Goal: Navigation & Orientation: Find specific page/section

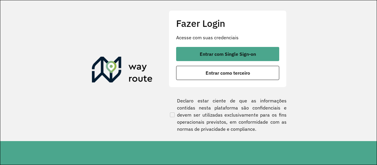
click at [205, 59] on button "Entrar com Single Sign-on" at bounding box center [227, 54] width 103 height 14
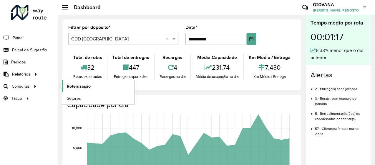
click at [68, 85] on span "Roteirização" at bounding box center [79, 86] width 24 height 6
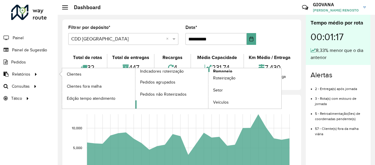
click at [226, 70] on span "Romaneio" at bounding box center [222, 71] width 19 height 6
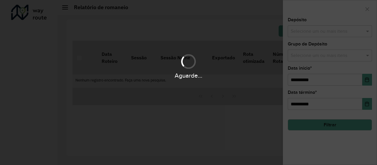
click at [349, 22] on div "Aguarde..." at bounding box center [188, 82] width 377 height 165
click at [346, 26] on div "Aguarde..." at bounding box center [188, 82] width 377 height 165
click at [336, 35] on div "Aguarde..." at bounding box center [188, 82] width 377 height 165
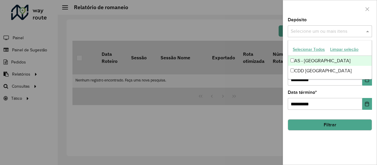
click at [327, 34] on input "text" at bounding box center [326, 31] width 75 height 7
click at [310, 45] on button "Selecionar Todos" at bounding box center [308, 49] width 37 height 9
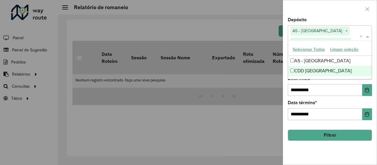
click at [322, 136] on button "Filtrar" at bounding box center [330, 134] width 84 height 11
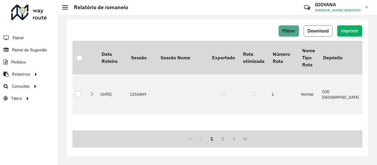
click at [320, 31] on span "Download" at bounding box center [317, 30] width 21 height 5
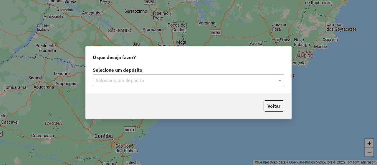
click at [168, 77] on input "text" at bounding box center [183, 80] width 174 height 7
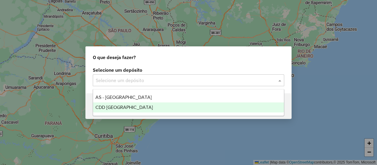
click at [139, 105] on div "CDD [GEOGRAPHIC_DATA]" at bounding box center [188, 107] width 191 height 10
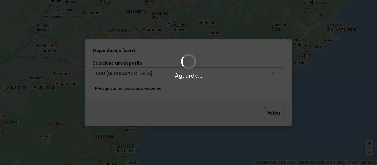
click at [151, 90] on button "Pesquisar por sessões existentes" at bounding box center [128, 88] width 71 height 9
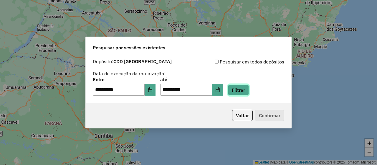
click at [245, 91] on button "Filtrar" at bounding box center [238, 89] width 21 height 11
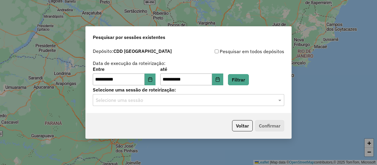
click at [163, 103] on div "Selecione uma sessão" at bounding box center [188, 100] width 191 height 12
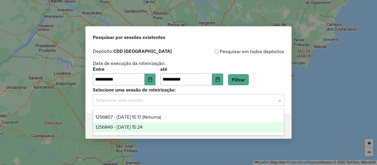
click at [142, 124] on span "1256849 - [DATE] 15:24" at bounding box center [118, 126] width 47 height 5
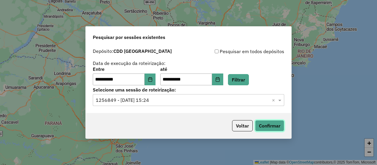
click at [270, 126] on button "Confirmar" at bounding box center [269, 125] width 29 height 11
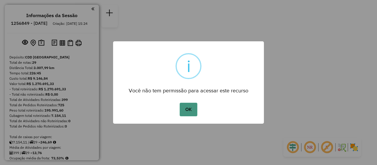
click at [195, 105] on button "OK" at bounding box center [188, 109] width 17 height 14
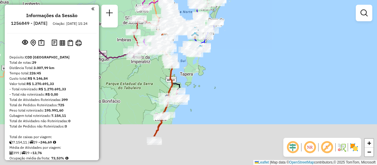
drag, startPoint x: 223, startPoint y: 121, endPoint x: 198, endPoint y: 74, distance: 53.4
click at [198, 74] on div "Janela de atendimento Grade de atendimento Capacidade Transportadoras Veículos …" at bounding box center [188, 82] width 377 height 165
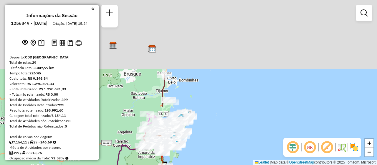
drag, startPoint x: 203, startPoint y: 88, endPoint x: 186, endPoint y: 171, distance: 84.7
click at [186, 164] on html "Aguarde... Pop-up bloqueado! Seu navegador bloqueou automáticamente a abertura …" at bounding box center [188, 82] width 377 height 165
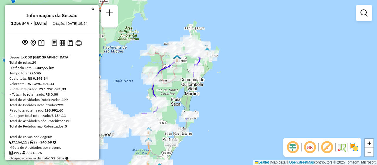
drag, startPoint x: 212, startPoint y: 136, endPoint x: 236, endPoint y: 77, distance: 64.0
click at [236, 77] on div "Janela de atendimento Grade de atendimento Capacidade Transportadoras Veículos …" at bounding box center [188, 82] width 377 height 165
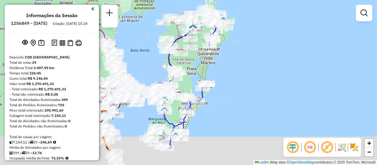
drag, startPoint x: 217, startPoint y: 113, endPoint x: 235, endPoint y: 72, distance: 44.8
click at [235, 72] on div "Janela de atendimento Grade de atendimento Capacidade Transportadoras Veículos …" at bounding box center [188, 82] width 377 height 165
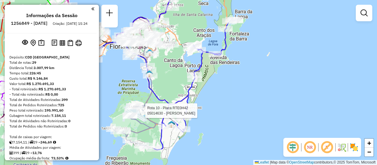
select select "**********"
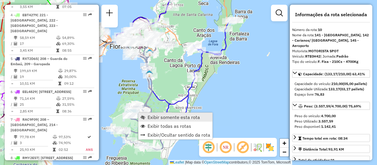
scroll to position [552, 0]
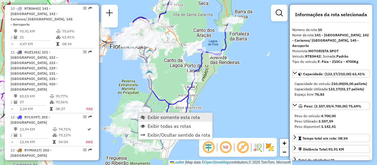
click at [176, 115] on span "Exibir somente esta rota" at bounding box center [173, 116] width 52 height 5
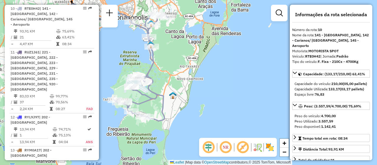
drag, startPoint x: 208, startPoint y: 100, endPoint x: 118, endPoint y: 78, distance: 92.6
click at [118, 78] on div "Janela de atendimento Grade de atendimento Capacidade Transportadoras Veículos …" at bounding box center [188, 82] width 377 height 165
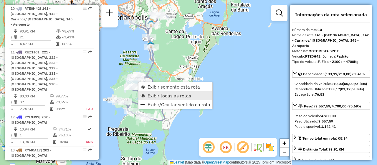
click at [165, 95] on span "Exibir todas as rotas" at bounding box center [169, 95] width 44 height 5
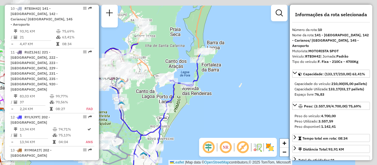
drag, startPoint x: 135, startPoint y: 83, endPoint x: 121, endPoint y: 117, distance: 36.2
click at [121, 117] on icon at bounding box center [70, 110] width 139 height 93
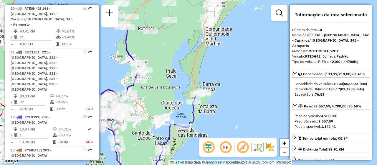
drag, startPoint x: 148, startPoint y: 81, endPoint x: 144, endPoint y: 123, distance: 41.7
click at [144, 123] on div "Rota 10 - Placa RTE0H42 05021725 - L.LE COMERCIO DE [PERSON_NAME] de atendiment…" at bounding box center [188, 82] width 377 height 165
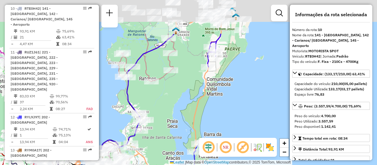
drag, startPoint x: 177, startPoint y: 51, endPoint x: 177, endPoint y: 102, distance: 51.2
click at [178, 102] on div "Rota 10 - Placa RTE0H42 05021725 - L.LE COMERCIO DE [PERSON_NAME] de atendiment…" at bounding box center [188, 82] width 377 height 165
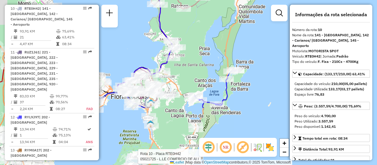
drag, startPoint x: 202, startPoint y: 34, endPoint x: 205, endPoint y: 25, distance: 9.2
click at [205, 25] on div "Rota 10 - Placa RTE0H42 05021725 - L.LE COMERCIO DE [PERSON_NAME] de atendiment…" at bounding box center [188, 82] width 377 height 165
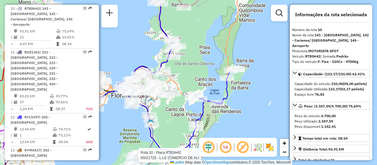
scroll to position [1021, 0]
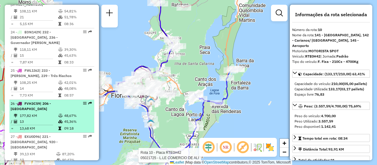
click at [82, 99] on li "26 - FVH3C59 | 206 - Anitápolis 177,82 KM 48,67% / 13 45,36% = 13,68 KM 09:18" at bounding box center [51, 115] width 85 height 33
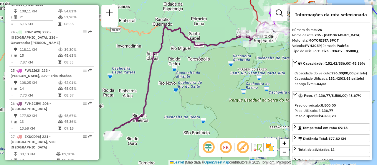
drag, startPoint x: 170, startPoint y: 120, endPoint x: 195, endPoint y: 107, distance: 28.2
click at [195, 107] on div "Rota 10 - Placa RTE0H42 05021725 - L.LE COMERCIO DE [PERSON_NAME] de atendiment…" at bounding box center [188, 82] width 377 height 165
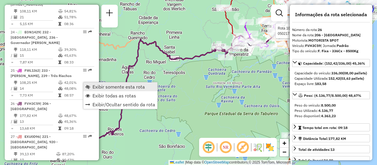
click at [99, 87] on span "Exibir somente esta rota" at bounding box center [118, 86] width 52 height 5
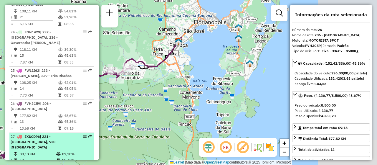
drag, startPoint x: 174, startPoint y: 104, endPoint x: 52, endPoint y: 128, distance: 124.9
click at [52, 128] on hb-router-mapa "Informações da Sessão 1256849 - [DATE] Criação: [DATE] 15:24 Depósito: CDD [GEO…" at bounding box center [188, 82] width 377 height 165
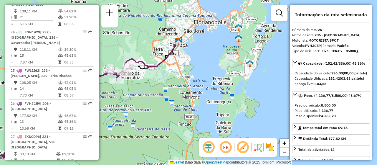
drag, startPoint x: 88, startPoint y: 128, endPoint x: 124, endPoint y: 128, distance: 36.5
click at [124, 128] on hb-router-mapa "Informações da Sessão 1256849 - [DATE] Criação: [DATE] 15:24 Depósito: CDD [GEO…" at bounding box center [188, 82] width 377 height 165
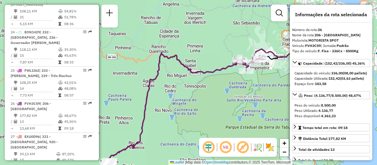
drag, startPoint x: 124, startPoint y: 131, endPoint x: 254, endPoint y: 120, distance: 130.5
click at [253, 121] on div "Janela de atendimento Grade de atendimento Capacidade Transportadoras Veículos …" at bounding box center [188, 82] width 377 height 165
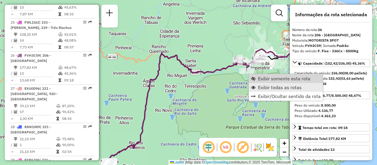
scroll to position [1077, 0]
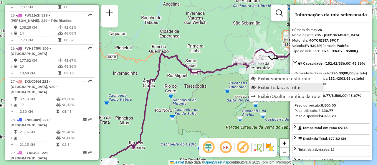
click at [261, 83] on link "Exibir todas as rotas" at bounding box center [286, 87] width 74 height 9
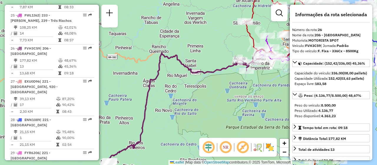
click at [251, 100] on div "Janela de atendimento Grade de atendimento Capacidade Transportadoras Veículos …" at bounding box center [188, 82] width 377 height 165
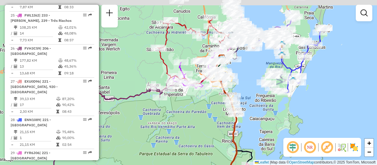
drag, startPoint x: 257, startPoint y: 99, endPoint x: 136, endPoint y: 142, distance: 128.4
click at [136, 142] on div "Janela de atendimento Grade de atendimento Capacidade Transportadoras Veículos …" at bounding box center [188, 82] width 377 height 165
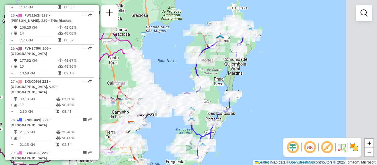
drag, startPoint x: 311, startPoint y: 95, endPoint x: 249, endPoint y: 154, distance: 85.3
click at [249, 154] on div "Janela de atendimento Grade de atendimento Capacidade Transportadoras Veículos …" at bounding box center [188, 82] width 377 height 165
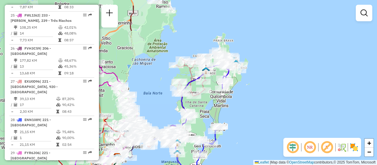
drag, startPoint x: 273, startPoint y: 65, endPoint x: 256, endPoint y: 104, distance: 42.3
click at [256, 104] on div "Janela de atendimento Grade de atendimento Capacidade Transportadoras Veículos …" at bounding box center [188, 82] width 377 height 165
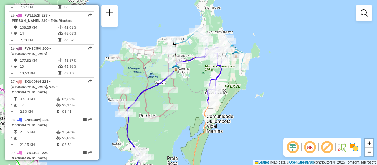
drag, startPoint x: 223, startPoint y: 113, endPoint x: 248, endPoint y: 119, distance: 25.6
click at [248, 119] on div "Janela de atendimento Grade de atendimento Capacidade Transportadoras Veículos …" at bounding box center [188, 82] width 377 height 165
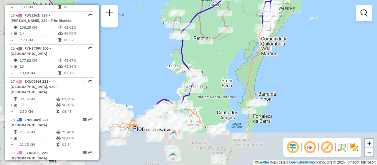
drag, startPoint x: 169, startPoint y: 138, endPoint x: 223, endPoint y: 62, distance: 93.1
click at [223, 62] on div "Janela de atendimento Grade de atendimento Capacidade Transportadoras Veículos …" at bounding box center [188, 82] width 377 height 165
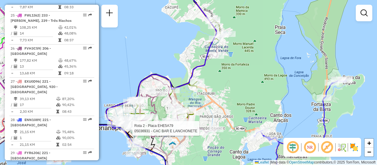
select select "**********"
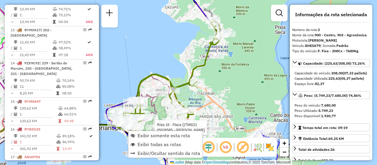
scroll to position [267, 0]
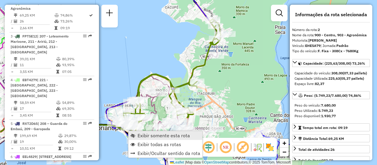
click at [154, 131] on link "Exibir somente esta rota" at bounding box center [165, 135] width 74 height 9
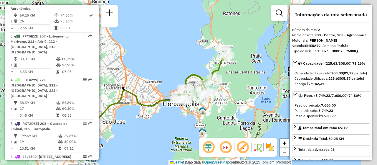
drag, startPoint x: 219, startPoint y: 113, endPoint x: 184, endPoint y: 124, distance: 36.6
click at [184, 124] on div "Janela de atendimento Grade de atendimento Capacidade Transportadoras Veículos …" at bounding box center [188, 82] width 377 height 165
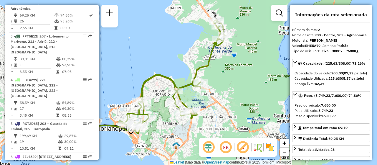
drag, startPoint x: 237, startPoint y: 76, endPoint x: 192, endPoint y: 123, distance: 66.0
click at [192, 123] on div "Rota 2 - Placa EHE5A79 05024058 - ADISER COMERCIO DE A Janela de atendimento Gr…" at bounding box center [188, 82] width 377 height 165
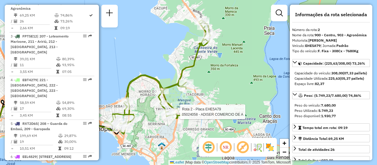
drag, startPoint x: 213, startPoint y: 124, endPoint x: 222, endPoint y: 94, distance: 30.7
click at [222, 94] on div "Rota 2 - Placa EHE5A79 05024058 - ADISER COMERCIO DE A Janela de atendimento Gr…" at bounding box center [188, 82] width 377 height 165
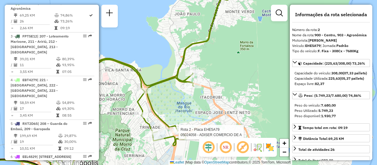
click at [271, 146] on img at bounding box center [269, 146] width 9 height 9
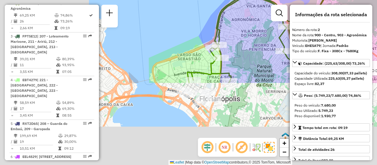
drag, startPoint x: 126, startPoint y: 149, endPoint x: 292, endPoint y: 51, distance: 193.2
click at [292, 51] on hb-router-mapa "Informações da Sessão 1256849 - [DATE] Criação: [DATE] 15:24 Depósito: CDD [GEO…" at bounding box center [188, 82] width 377 height 165
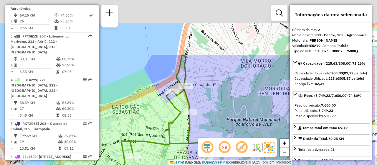
drag, startPoint x: 243, startPoint y: 59, endPoint x: 202, endPoint y: 128, distance: 80.0
click at [203, 129] on div "Rota 2 - Placa EHE5A79 05024058 - ADISER COMERCIO DE A Rota 2 - Placa EHE5A79 0…" at bounding box center [188, 82] width 377 height 165
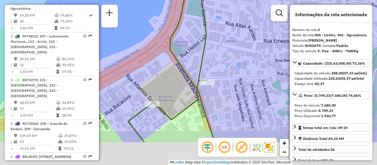
drag, startPoint x: 176, startPoint y: 97, endPoint x: 178, endPoint y: 58, distance: 39.2
click at [178, 58] on icon at bounding box center [171, 42] width 87 height 197
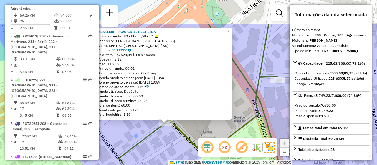
drag, startPoint x: 232, startPoint y: 99, endPoint x: 210, endPoint y: 139, distance: 46.4
click at [210, 139] on hb-router-mapa "Informações da Sessão 1256849 - [DATE] Criação: [DATE] 15:24 Depósito: CDD [GEO…" at bounding box center [188, 82] width 377 height 165
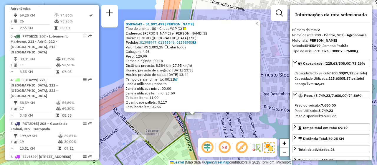
drag, startPoint x: 209, startPoint y: 97, endPoint x: 203, endPoint y: 123, distance: 26.5
click at [203, 123] on div "05036542 - 51.897.499 [PERSON_NAME] Tipo de cliente: 80 - Chopp/VIP (C) Endereç…" at bounding box center [188, 82] width 377 height 165
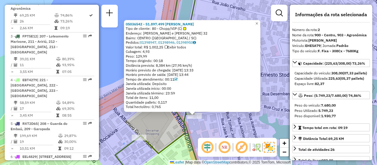
click at [165, 130] on div "05036542 - 51.897.499 [PERSON_NAME] Tipo de cliente: 80 - Chopp/VIP (C) Endereç…" at bounding box center [188, 82] width 377 height 165
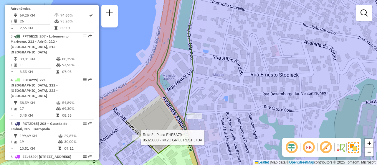
select select "**********"
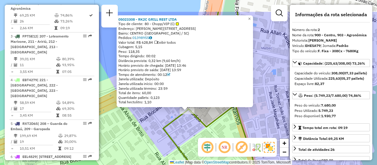
drag, startPoint x: 148, startPoint y: 111, endPoint x: 147, endPoint y: 129, distance: 18.9
click at [147, 129] on div "05023308 - RK2C GRILL REST LTDA Tipo de cliente: 80 - Chopp/VIP (C) Endereço: […" at bounding box center [188, 82] width 377 height 165
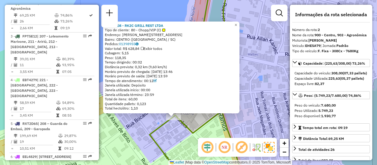
drag, startPoint x: 190, startPoint y: 124, endPoint x: 183, endPoint y: 128, distance: 7.8
click at [183, 128] on icon at bounding box center [196, 88] width 93 height 197
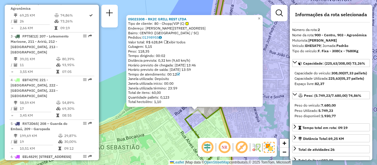
drag, startPoint x: 187, startPoint y: 127, endPoint x: 210, endPoint y: 119, distance: 23.6
click at [187, 127] on icon at bounding box center [208, 82] width 47 height 197
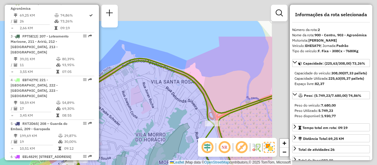
drag, startPoint x: 249, startPoint y: 86, endPoint x: 107, endPoint y: 139, distance: 151.7
click at [107, 139] on div "Janela de atendimento Grade de atendimento Capacidade Transportadoras Veículos …" at bounding box center [188, 82] width 377 height 165
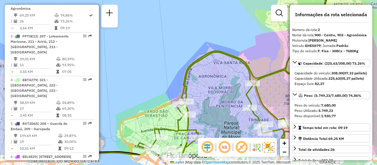
drag, startPoint x: 247, startPoint y: 109, endPoint x: 265, endPoint y: 83, distance: 32.2
click at [265, 83] on div "Janela de atendimento Grade de atendimento Capacidade Transportadoras Veículos …" at bounding box center [188, 82] width 377 height 165
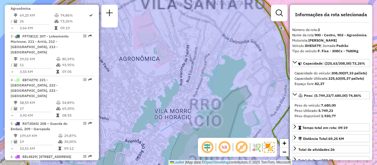
drag, startPoint x: 241, startPoint y: 69, endPoint x: 217, endPoint y: 102, distance: 41.3
click at [217, 102] on div "Janela de atendimento Grade de atendimento Capacidade Transportadoras Veículos …" at bounding box center [188, 82] width 377 height 165
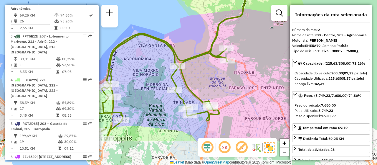
drag, startPoint x: 230, startPoint y: 102, endPoint x: 177, endPoint y: 62, distance: 65.7
click at [177, 62] on icon at bounding box center [169, 41] width 212 height 197
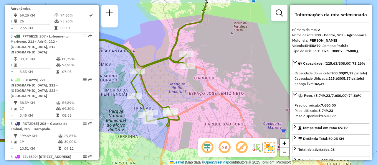
drag, startPoint x: 208, startPoint y: 100, endPoint x: 160, endPoint y: 109, distance: 48.8
click at [160, 109] on div "Janela de atendimento Grade de atendimento Capacidade Transportadoras Veículos …" at bounding box center [188, 82] width 377 height 165
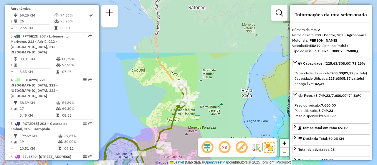
drag, startPoint x: 184, startPoint y: 66, endPoint x: 184, endPoint y: 136, distance: 69.7
click at [184, 136] on div "Janela de atendimento Grade de atendimento Capacidade Transportadoras Veículos …" at bounding box center [188, 82] width 377 height 165
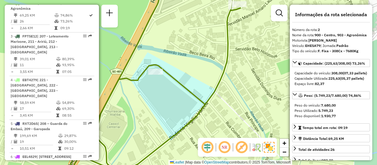
drag, startPoint x: 164, startPoint y: 76, endPoint x: 177, endPoint y: 84, distance: 15.7
click at [177, 84] on icon at bounding box center [150, 89] width 182 height 197
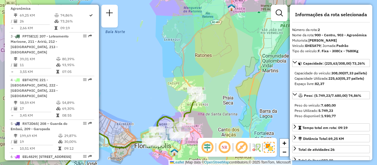
drag, startPoint x: 205, startPoint y: 104, endPoint x: 192, endPoint y: 99, distance: 12.8
click at [192, 99] on div "Janela de atendimento Grade de atendimento Capacidade Transportadoras Veículos …" at bounding box center [188, 82] width 377 height 165
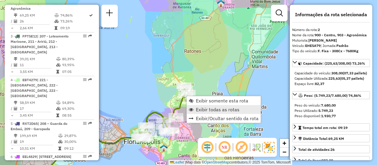
click at [229, 106] on link "Exibir todas as rotas" at bounding box center [224, 109] width 74 height 9
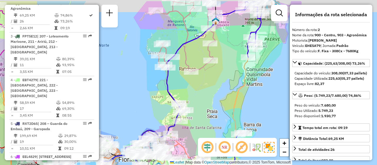
drag, startPoint x: 227, startPoint y: 84, endPoint x: 222, endPoint y: 104, distance: 21.3
click at [222, 104] on div "Janela de atendimento Grade de atendimento Capacidade Transportadoras Veículos …" at bounding box center [188, 82] width 377 height 165
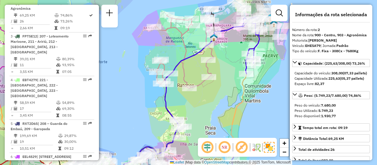
drag, startPoint x: 202, startPoint y: 98, endPoint x: 201, endPoint y: 109, distance: 11.6
click at [201, 109] on div "Janela de atendimento Grade de atendimento Capacidade Transportadoras Veículos …" at bounding box center [188, 82] width 377 height 165
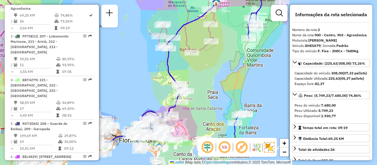
drag, startPoint x: 190, startPoint y: 110, endPoint x: 190, endPoint y: 103, distance: 6.8
click at [190, 103] on div "Janela de atendimento Grade de atendimento Capacidade Transportadoras Veículos …" at bounding box center [188, 82] width 377 height 165
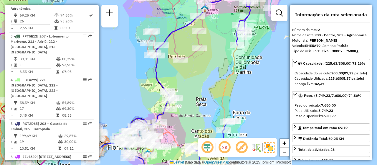
drag, startPoint x: 222, startPoint y: 99, endPoint x: 210, endPoint y: 110, distance: 16.0
click at [210, 110] on div "Janela de atendimento Grade de atendimento Capacidade Transportadoras Veículos …" at bounding box center [188, 82] width 377 height 165
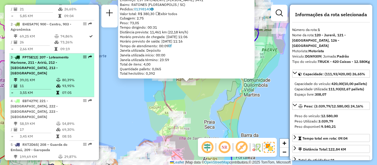
scroll to position [229, 0]
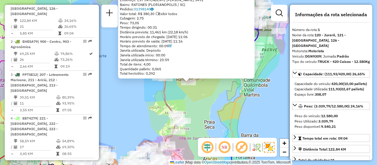
click at [137, 106] on div "05029494 - [PERSON_NAME]: EST INTENDENTE [PERSON_NAME] 3491 Bairro: RATONES ([G…" at bounding box center [188, 82] width 377 height 165
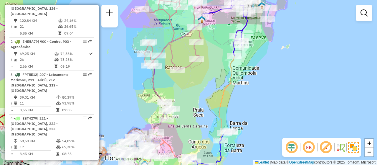
drag, startPoint x: 135, startPoint y: 112, endPoint x: 124, endPoint y: 97, distance: 18.9
click at [124, 97] on div "Janela de atendimento Grade de atendimento Capacidade Transportadoras Veículos …" at bounding box center [188, 82] width 377 height 165
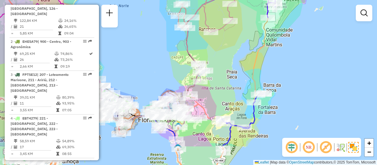
drag, startPoint x: 205, startPoint y: 120, endPoint x: 237, endPoint y: 87, distance: 46.6
click at [237, 87] on div "Janela de atendimento Grade de atendimento Capacidade Transportadoras Veículos …" at bounding box center [188, 82] width 377 height 165
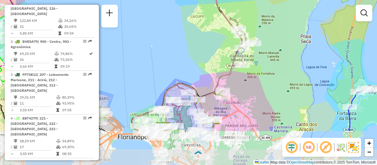
drag, startPoint x: 240, startPoint y: 112, endPoint x: 255, endPoint y: 64, distance: 50.7
click at [255, 64] on div "Janela de atendimento Grade de atendimento Capacidade Transportadoras Veículos …" at bounding box center [188, 82] width 377 height 165
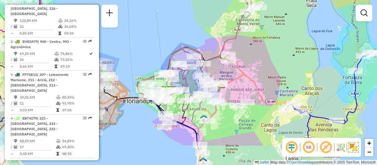
drag, startPoint x: 250, startPoint y: 105, endPoint x: 256, endPoint y: 68, distance: 37.3
click at [256, 68] on div "Janela de atendimento Grade de atendimento Capacidade Transportadoras Veículos …" at bounding box center [188, 82] width 377 height 165
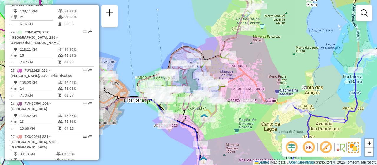
scroll to position [478, 0]
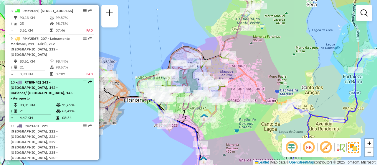
click at [81, 79] on li "10 - RTE0H42 | 141 - [GEOGRAPHIC_DATA], 142 - Carianos/ [GEOGRAPHIC_DATA], 145 …" at bounding box center [51, 100] width 85 height 44
select select "**********"
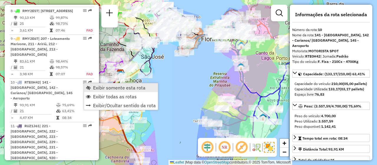
click at [99, 88] on span "Exibir somente esta rota" at bounding box center [119, 87] width 52 height 5
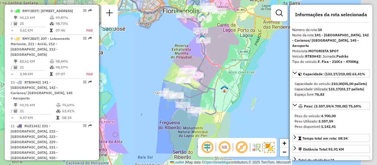
drag, startPoint x: 252, startPoint y: 102, endPoint x: 213, endPoint y: 74, distance: 47.6
click at [213, 74] on div "Janela de atendimento Grade de atendimento Capacidade Transportadoras Veículos …" at bounding box center [188, 82] width 377 height 165
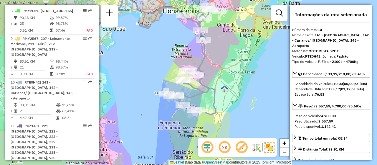
drag, startPoint x: 219, startPoint y: 63, endPoint x: 212, endPoint y: 81, distance: 19.3
click at [212, 81] on div "Janela de atendimento Grade de atendimento Capacidade Transportadoras Veículos …" at bounding box center [188, 82] width 377 height 165
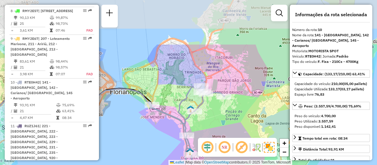
drag, startPoint x: 204, startPoint y: 38, endPoint x: 205, endPoint y: 99, distance: 61.2
click at [205, 99] on icon at bounding box center [186, 164] width 78 height 156
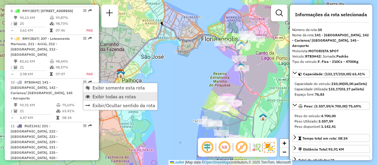
click at [108, 99] on span "Exibir todas as rotas" at bounding box center [114, 96] width 44 height 5
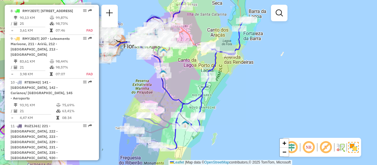
drag, startPoint x: 252, startPoint y: 78, endPoint x: 174, endPoint y: 85, distance: 78.0
click at [174, 85] on div "Janela de atendimento Grade de atendimento Capacidade Transportadoras Veículos …" at bounding box center [188, 82] width 377 height 165
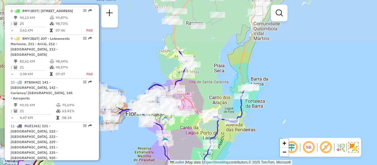
drag, startPoint x: 192, startPoint y: 79, endPoint x: 194, endPoint y: 146, distance: 67.4
click at [194, 146] on div "Janela de atendimento Grade de atendimento Capacidade Transportadoras Veículos …" at bounding box center [188, 82] width 377 height 165
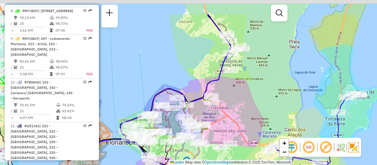
drag, startPoint x: 186, startPoint y: 68, endPoint x: 222, endPoint y: 99, distance: 47.4
click at [222, 99] on div "Janela de atendimento Grade de atendimento Capacidade Transportadoras Veículos …" at bounding box center [188, 82] width 377 height 165
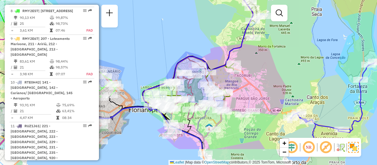
drag, startPoint x: 228, startPoint y: 115, endPoint x: 238, endPoint y: 95, distance: 22.9
click at [238, 95] on div "Rota 2 - Placa EHE5A79 05024058 - ADISER COMERCIO DE A Janela de atendimento Gr…" at bounding box center [188, 82] width 377 height 165
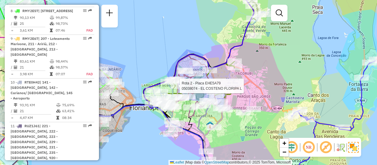
select select "**********"
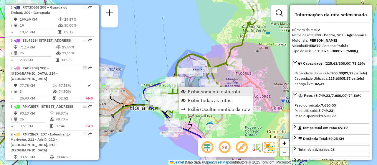
scroll to position [267, 0]
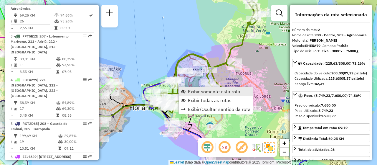
click at [196, 90] on span "Exibir somente esta rota" at bounding box center [214, 91] width 52 height 5
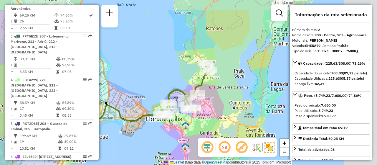
drag, startPoint x: 261, startPoint y: 75, endPoint x: 209, endPoint y: 101, distance: 58.2
click at [209, 101] on div "Janela de atendimento Grade de atendimento Capacidade Transportadoras Veículos …" at bounding box center [188, 82] width 377 height 165
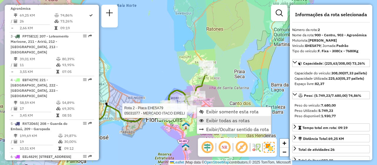
click at [208, 119] on span "Exibir todas as rotas" at bounding box center [228, 120] width 44 height 5
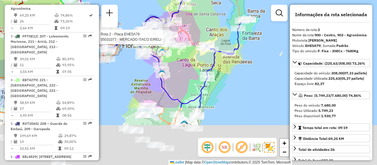
drag, startPoint x: 196, startPoint y: 132, endPoint x: 165, endPoint y: 34, distance: 103.1
click at [165, 34] on div "Rota 2 - Placa EHE5A79 05031077 - MERCADO ITACO EIRELI Rota 10 - Placa RTE0H42 …" at bounding box center [188, 82] width 377 height 165
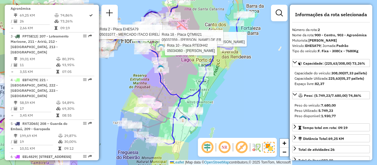
drag, startPoint x: 215, startPoint y: 95, endPoint x: 221, endPoint y: 115, distance: 21.1
click at [221, 115] on div "Rota 2 - Placa EHE5A79 05031077 - MERCADO ITACO EIRELI Rota 10 - Placa RTE0H42 …" at bounding box center [188, 82] width 377 height 165
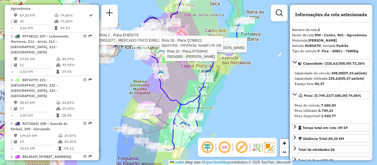
drag, startPoint x: 226, startPoint y: 106, endPoint x: 226, endPoint y: 116, distance: 10.0
click at [226, 116] on div "Rota 2 - Placa EHE5A79 05031077 - MERCADO ITACO EIRELI Rota 10 - Placa RTE0H42 …" at bounding box center [188, 82] width 377 height 165
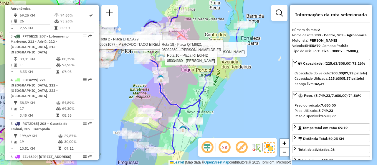
click at [230, 107] on div "Rota 2 - Placa EHE5A79 05031077 - MERCADO ITACO EIRELI Rota 10 - Placa RTE0H42 …" at bounding box center [188, 82] width 377 height 165
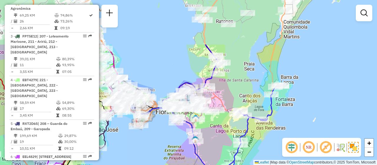
drag, startPoint x: 174, startPoint y: 87, endPoint x: 205, endPoint y: 146, distance: 67.1
click at [205, 146] on div "Janela de atendimento Grade de atendimento Capacidade Transportadoras Veículos …" at bounding box center [188, 82] width 377 height 165
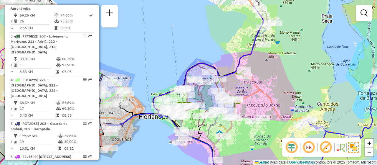
drag, startPoint x: 205, startPoint y: 114, endPoint x: 240, endPoint y: 136, distance: 40.5
click at [240, 136] on div "Janela de atendimento Grade de atendimento Capacidade Transportadoras Veículos …" at bounding box center [188, 82] width 377 height 165
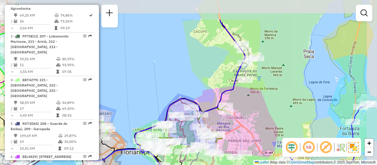
drag, startPoint x: 266, startPoint y: 78, endPoint x: 241, endPoint y: 114, distance: 43.8
click at [241, 114] on div "Janela de atendimento Grade de atendimento Capacidade Transportadoras Veículos …" at bounding box center [188, 82] width 377 height 165
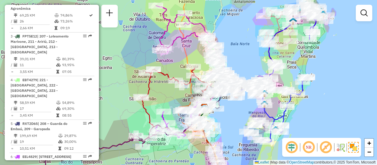
drag, startPoint x: 229, startPoint y: 120, endPoint x: 253, endPoint y: 107, distance: 27.0
click at [253, 107] on div "Janela de atendimento Grade de atendimento Capacidade Transportadoras Veículos …" at bounding box center [188, 82] width 377 height 165
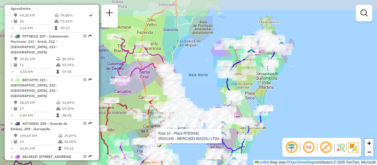
drag, startPoint x: 301, startPoint y: 101, endPoint x: 249, endPoint y: 134, distance: 61.5
click at [259, 134] on div "Rota 10 - Placa RTE0H42 05041345 - MERCADO BIAZOLI LTDA Janela de atendimento G…" at bounding box center [188, 82] width 377 height 165
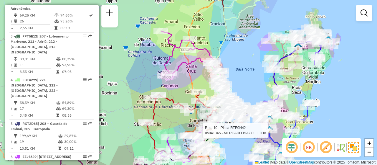
drag, startPoint x: 217, startPoint y: 92, endPoint x: 245, endPoint y: 88, distance: 28.0
click at [245, 88] on div "Rota 10 - Placa RTE0H42 05041345 - MERCADO BIAZOLI LTDA Janela de atendimento G…" at bounding box center [188, 82] width 377 height 165
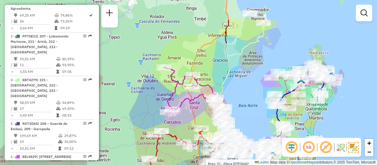
drag, startPoint x: 234, startPoint y: 72, endPoint x: 237, endPoint y: 108, distance: 36.3
click at [237, 108] on div "Rota 10 - Placa RTE0H42 05041345 - MERCADO BIAZOLI LTDA Janela de atendimento G…" at bounding box center [188, 82] width 377 height 165
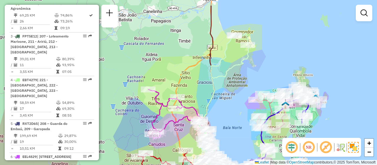
drag, startPoint x: 245, startPoint y: 91, endPoint x: 229, endPoint y: 113, distance: 27.0
click at [229, 113] on div "Rota 10 - Placa RTE0H42 05041345 - MERCADO BIAZOLI LTDA Janela de atendimento G…" at bounding box center [188, 82] width 377 height 165
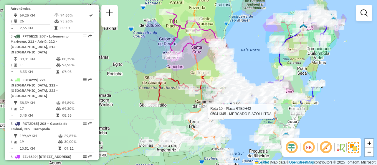
drag, startPoint x: 237, startPoint y: 108, endPoint x: 255, endPoint y: 31, distance: 79.5
click at [255, 31] on div "Rota 10 - Placa RTE0H42 05041345 - MERCADO BIAZOLI LTDA Janela de atendimento G…" at bounding box center [188, 82] width 377 height 165
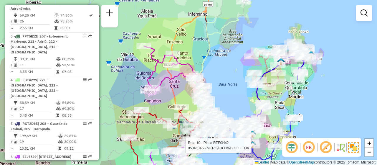
drag, startPoint x: 250, startPoint y: 133, endPoint x: 227, endPoint y: 176, distance: 49.4
click at [227, 164] on html "Aguarde... Pop-up bloqueado! Seu navegador bloqueou automáticamente a abertura …" at bounding box center [188, 82] width 377 height 165
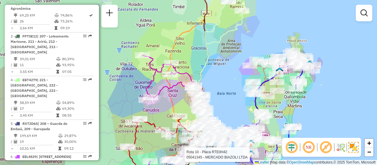
click at [246, 68] on div "Rota 10 - Placa RTE0H42 05041345 - MERCADO BIAZOLI LTDA Rota 10 - Placa RTE0H42…" at bounding box center [188, 82] width 377 height 165
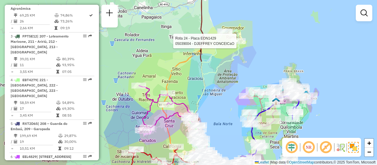
select select "**********"
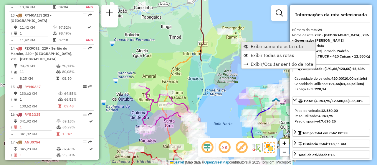
scroll to position [1029, 0]
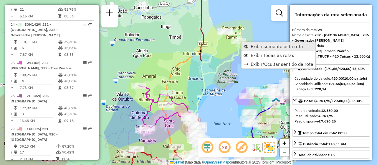
click at [259, 49] on span "Exibir somente esta rota" at bounding box center [276, 46] width 52 height 5
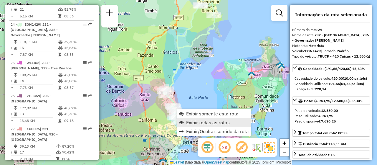
click at [203, 122] on span "Exibir todas as rotas" at bounding box center [208, 122] width 44 height 5
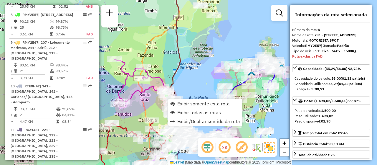
scroll to position [631, 0]
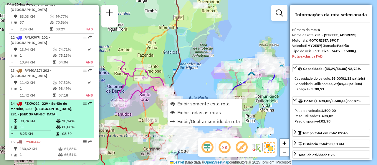
click at [83, 99] on li "14 - FZX9C92 | 229 - Sertão do Maruim, 230 - [GEOGRAPHIC_DATA], 231 - Forquilha…" at bounding box center [51, 118] width 85 height 38
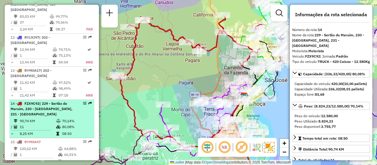
drag, startPoint x: 82, startPoint y: 80, endPoint x: 82, endPoint y: 85, distance: 5.0
click at [82, 101] on div "14 - FZX9C92 | 229 - Sertão do Maruim, 230 - [GEOGRAPHIC_DATA], 231 - [GEOGRAPH…" at bounding box center [52, 109] width 82 height 16
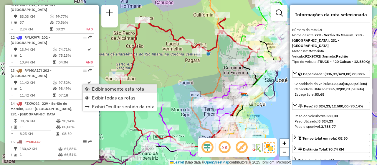
click at [99, 84] on link "Exibir somente esta rota" at bounding box center [120, 88] width 74 height 9
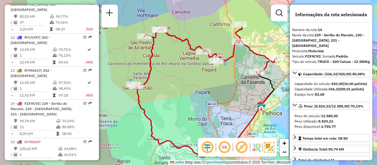
drag, startPoint x: 182, startPoint y: 87, endPoint x: 190, endPoint y: 92, distance: 9.1
click at [190, 92] on div "Janela de atendimento Grade de atendimento Capacidade Transportadoras Veículos …" at bounding box center [188, 82] width 377 height 165
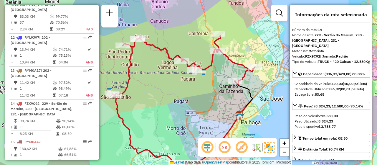
drag, startPoint x: 191, startPoint y: 92, endPoint x: 169, endPoint y: 101, distance: 23.3
click at [169, 101] on div "Janela de atendimento Grade de atendimento Capacidade Transportadoras Veículos …" at bounding box center [188, 82] width 377 height 165
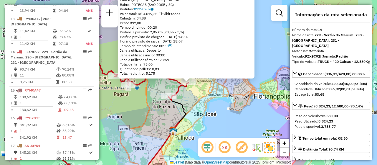
scroll to position [705, 0]
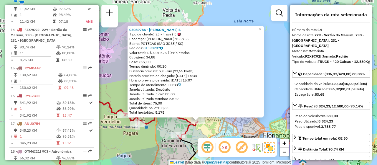
drag, startPoint x: 212, startPoint y: 98, endPoint x: 221, endPoint y: 129, distance: 32.9
click at [221, 129] on div "05089786 - [PERSON_NAME] S Tipo de cliente: 23 - Trava (T) Endereço: [PERSON_NA…" at bounding box center [188, 82] width 377 height 165
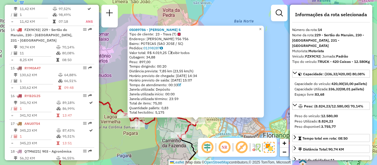
click at [275, 106] on div "05089786 - [PERSON_NAME] S Tipo de cliente: 23 - Trava (T) Endereço: [PERSON_NA…" at bounding box center [188, 82] width 377 height 165
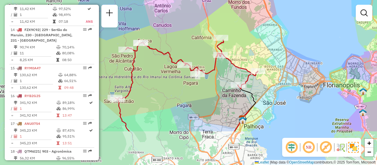
drag, startPoint x: 175, startPoint y: 140, endPoint x: 237, endPoint y: 88, distance: 81.1
click at [237, 88] on div "Rota 14 - Placa FZX9C92 05012302 - AUTO POSTO ARAGUARIA Janela de atendimento G…" at bounding box center [188, 82] width 377 height 165
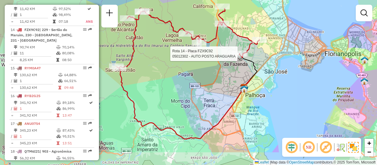
drag, startPoint x: 199, startPoint y: 134, endPoint x: 199, endPoint y: 104, distance: 29.7
click at [199, 104] on div "Rota 14 - Placa FZX9C92 05012302 - AUTO POSTO ARAGUARIA Janela de atendimento G…" at bounding box center [188, 82] width 377 height 165
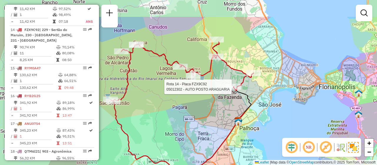
drag, startPoint x: 151, startPoint y: 67, endPoint x: 145, endPoint y: 101, distance: 33.8
click at [145, 101] on div "Rota 14 - Placa FZX9C92 05012302 - AUTO POSTO ARAGUARIA Janela de atendimento G…" at bounding box center [188, 82] width 377 height 165
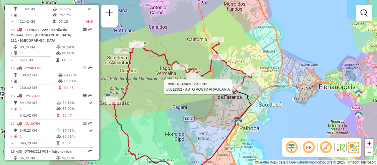
click at [296, 124] on div "Rota 14 - Placa FZX9C92 05012302 - AUTO POSTO ARAGUARIA Janela de atendimento G…" at bounding box center [188, 82] width 377 height 165
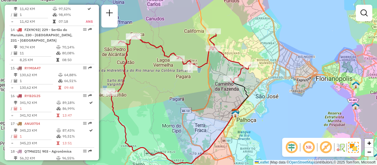
drag, startPoint x: 170, startPoint y: 143, endPoint x: 169, endPoint y: 133, distance: 10.4
click at [169, 133] on div "Janela de atendimento Grade de atendimento Capacidade Transportadoras Veículos …" at bounding box center [188, 82] width 377 height 165
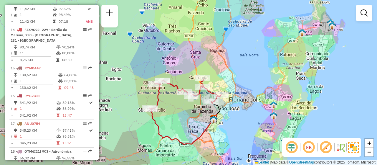
drag, startPoint x: 178, startPoint y: 131, endPoint x: 188, endPoint y: 128, distance: 10.4
click at [188, 128] on div "Janela de atendimento Grade de atendimento Capacidade Transportadoras Veículos …" at bounding box center [188, 82] width 377 height 165
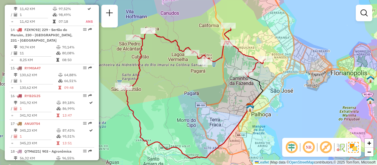
drag, startPoint x: 185, startPoint y: 119, endPoint x: 189, endPoint y: 109, distance: 10.1
click at [189, 109] on div "Janela de atendimento Grade de atendimento Capacidade Transportadoras Veículos …" at bounding box center [188, 82] width 377 height 165
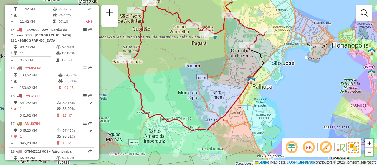
drag, startPoint x: 274, startPoint y: 116, endPoint x: 275, endPoint y: 88, distance: 27.7
click at [275, 88] on div "Janela de atendimento Grade de atendimento Capacidade Transportadoras Veículos …" at bounding box center [188, 82] width 377 height 165
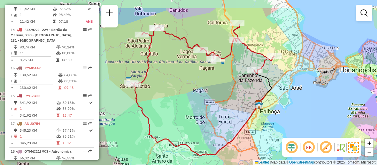
drag, startPoint x: 279, startPoint y: 112, endPoint x: 280, endPoint y: 122, distance: 10.1
click at [280, 122] on div "Janela de atendimento Grade de atendimento Capacidade Transportadoras Veículos …" at bounding box center [188, 82] width 377 height 165
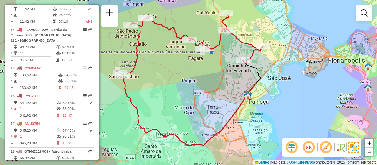
drag, startPoint x: 263, startPoint y: 97, endPoint x: 260, endPoint y: 88, distance: 10.2
click at [260, 88] on div "Janela de atendimento Grade de atendimento Capacidade Transportadoras Veículos …" at bounding box center [188, 82] width 377 height 165
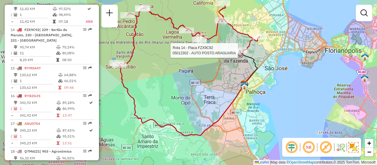
select select "**********"
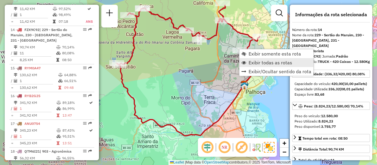
click at [267, 64] on span "Exibir todas as rotas" at bounding box center [270, 62] width 44 height 5
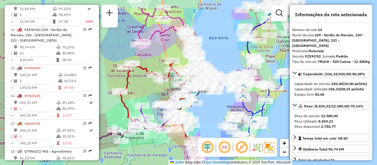
drag, startPoint x: 187, startPoint y: 121, endPoint x: 146, endPoint y: 147, distance: 47.8
click at [146, 147] on div "Janela de atendimento Grade de atendimento Capacidade Transportadoras Veículos …" at bounding box center [188, 82] width 377 height 165
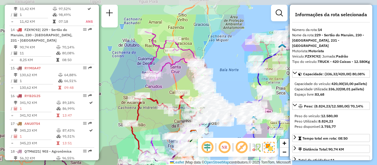
drag, startPoint x: 157, startPoint y: 89, endPoint x: 168, endPoint y: 120, distance: 32.9
click at [168, 120] on div "Janela de atendimento Grade de atendimento Capacidade Transportadoras Veículos …" at bounding box center [188, 82] width 377 height 165
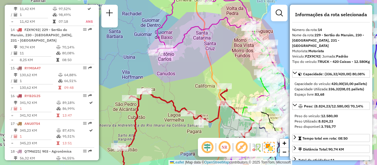
drag, startPoint x: 170, startPoint y: 127, endPoint x: 138, endPoint y: 128, distance: 31.2
click at [138, 128] on div "Janela de atendimento Grade de atendimento Capacidade Transportadoras Veículos …" at bounding box center [188, 82] width 377 height 165
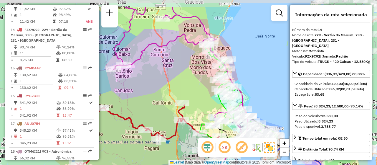
drag, startPoint x: 225, startPoint y: 101, endPoint x: 178, endPoint y: 125, distance: 53.0
click at [178, 125] on icon at bounding box center [147, 135] width 143 height 60
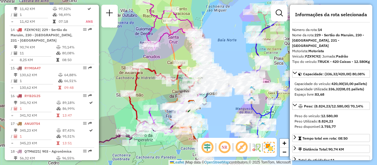
drag, startPoint x: 234, startPoint y: 90, endPoint x: 221, endPoint y: 53, distance: 38.8
click at [221, 53] on div "Janela de atendimento Grade de atendimento Capacidade Transportadoras Veículos …" at bounding box center [188, 82] width 377 height 165
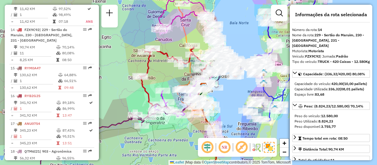
drag, startPoint x: 217, startPoint y: 116, endPoint x: 229, endPoint y: 99, distance: 20.9
click at [229, 99] on div "Janela de atendimento Grade de atendimento Capacidade Transportadoras Veículos …" at bounding box center [188, 82] width 377 height 165
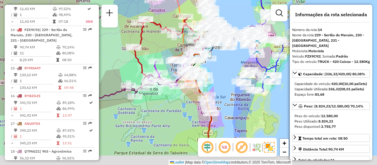
drag, startPoint x: 225, startPoint y: 111, endPoint x: 218, endPoint y: 82, distance: 29.9
click at [218, 82] on div "Janela de atendimento Grade de atendimento Capacidade Transportadoras Veículos …" at bounding box center [188, 82] width 377 height 165
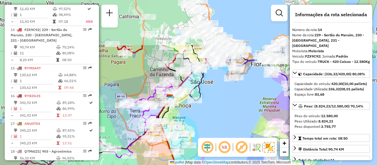
drag, startPoint x: 221, startPoint y: 61, endPoint x: 219, endPoint y: 122, distance: 61.5
click at [219, 122] on div "Janela de atendimento Grade de atendimento Capacidade Transportadoras Veículos …" at bounding box center [188, 82] width 377 height 165
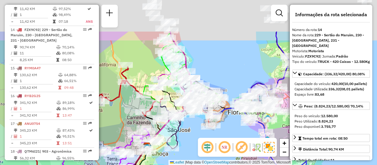
drag, startPoint x: 236, startPoint y: 98, endPoint x: 212, endPoint y: 149, distance: 56.6
click at [212, 149] on hb-router-mapa "Informações da Sessão 1256849 - [DATE] Criação: [DATE] 15:24 Depósito: CDD [GEO…" at bounding box center [188, 82] width 377 height 165
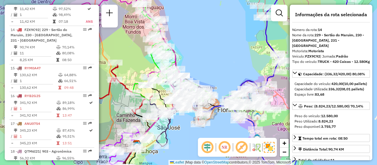
scroll to position [303, 0]
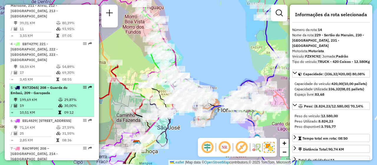
click at [83, 85] on em at bounding box center [85, 87] width 4 height 4
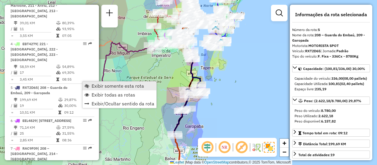
click at [100, 84] on span "Exibir somente esta rota" at bounding box center [118, 85] width 52 height 5
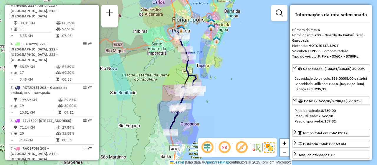
drag, startPoint x: 210, startPoint y: 116, endPoint x: 205, endPoint y: 114, distance: 5.0
click at [205, 114] on div "Janela de atendimento Grade de atendimento Capacidade Transportadoras Veículos …" at bounding box center [188, 82] width 377 height 165
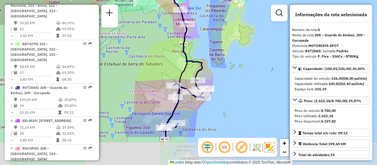
drag, startPoint x: 209, startPoint y: 94, endPoint x: 201, endPoint y: 50, distance: 45.1
click at [201, 50] on div "Janela de atendimento Grade de atendimento Capacidade Transportadoras Veículos …" at bounding box center [188, 82] width 377 height 165
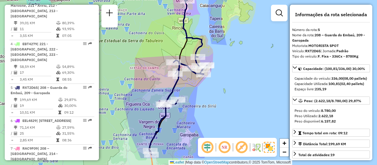
drag, startPoint x: 201, startPoint y: 53, endPoint x: 201, endPoint y: 28, distance: 25.0
click at [201, 28] on div "Janela de atendimento Grade de atendimento Capacidade Transportadoras Veículos …" at bounding box center [188, 82] width 377 height 165
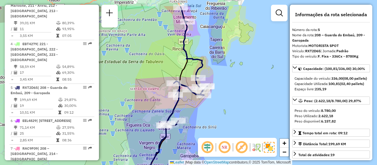
drag, startPoint x: 227, startPoint y: 90, endPoint x: 221, endPoint y: 153, distance: 63.3
click at [221, 153] on hb-router-mapa "Informações da Sessão 1256849 - [DATE] Criação: [DATE] 15:24 Depósito: CDD [GEO…" at bounding box center [188, 82] width 377 height 165
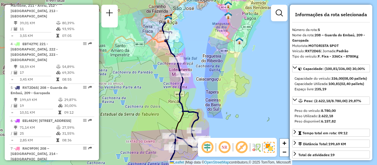
drag, startPoint x: 190, startPoint y: 66, endPoint x: 196, endPoint y: 101, distance: 35.8
click at [196, 101] on div "Janela de atendimento Grade de atendimento Capacidade Transportadoras Veículos …" at bounding box center [188, 82] width 377 height 165
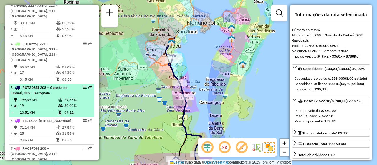
drag, startPoint x: 84, startPoint y: 79, endPoint x: 89, endPoint y: 89, distance: 11.5
click at [89, 89] on div "5 - RXT2D65 | 208 – Guarda do Embaú, 209 - Garopada" at bounding box center [52, 90] width 82 height 11
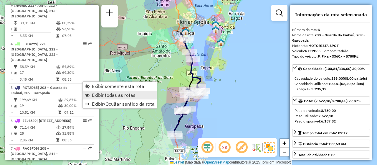
click at [122, 97] on span "Exibir todas as rotas" at bounding box center [114, 94] width 44 height 5
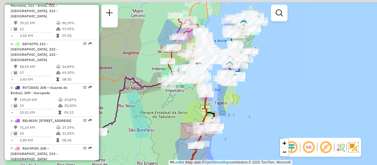
drag, startPoint x: 219, startPoint y: 93, endPoint x: 230, endPoint y: 114, distance: 23.3
click at [230, 114] on div "Janela de atendimento Grade de atendimento Capacidade Transportadoras Veículos …" at bounding box center [188, 82] width 377 height 165
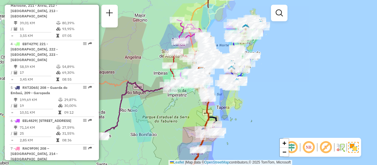
scroll to position [1049, 0]
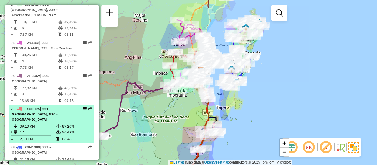
click at [83, 107] on em at bounding box center [85, 109] width 4 height 4
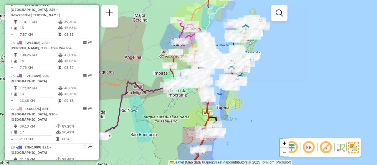
select select "**********"
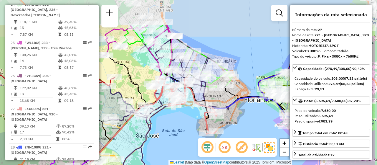
drag, startPoint x: 232, startPoint y: 92, endPoint x: 199, endPoint y: 129, distance: 50.2
click at [199, 129] on div "Janela de atendimento Grade de atendimento Capacidade Transportadoras Veículos …" at bounding box center [188, 82] width 377 height 165
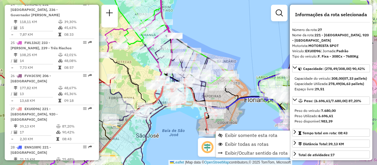
scroll to position [1077, 0]
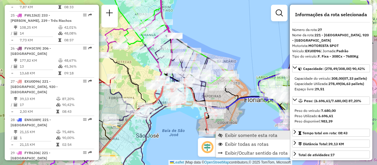
click at [228, 131] on link "Exibir somente esta rota" at bounding box center [253, 134] width 74 height 9
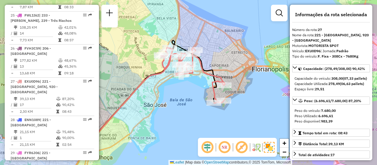
drag, startPoint x: 214, startPoint y: 99, endPoint x: 146, endPoint y: 121, distance: 71.2
click at [146, 121] on div "Janela de atendimento Grade de atendimento Capacidade Transportadoras Veículos …" at bounding box center [188, 82] width 377 height 165
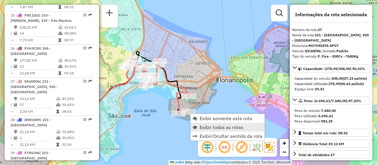
click at [220, 124] on span "Exibir todas as rotas" at bounding box center [222, 126] width 44 height 5
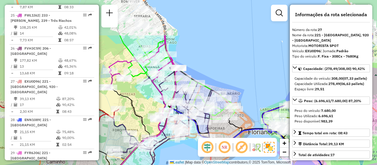
drag, startPoint x: 205, startPoint y: 72, endPoint x: 236, endPoint y: 124, distance: 59.9
click at [236, 124] on icon at bounding box center [163, 156] width 158 height 106
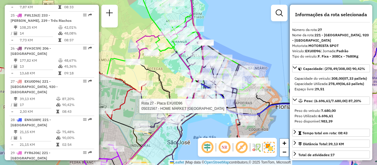
drag, startPoint x: 185, startPoint y: 127, endPoint x: 202, endPoint y: 120, distance: 18.1
click at [202, 120] on div "Rota 27 - Placa EXU0D96 05031567 - HOME MARKET FLORIPA Janela de atendimento Gr…" at bounding box center [188, 82] width 377 height 165
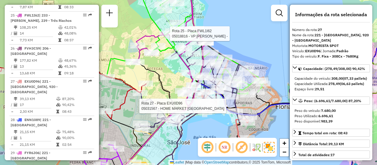
scroll to position [989, 0]
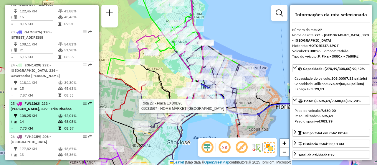
click at [81, 101] on div at bounding box center [83, 103] width 18 height 4
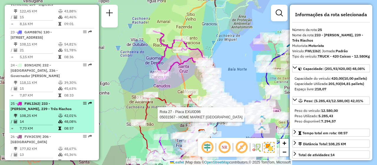
drag, startPoint x: 81, startPoint y: 81, endPoint x: 75, endPoint y: 82, distance: 5.4
click at [72, 101] on div "25 - FWL1I62 | 233 - [PERSON_NAME], 239 - Três Riachos" at bounding box center [52, 106] width 82 height 11
drag, startPoint x: 79, startPoint y: 80, endPoint x: 84, endPoint y: 81, distance: 4.2
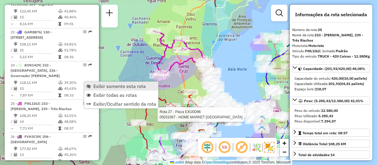
drag, startPoint x: 85, startPoint y: 82, endPoint x: 86, endPoint y: 85, distance: 3.0
click at [86, 85] on link "Exibir somente esta rota" at bounding box center [121, 86] width 74 height 9
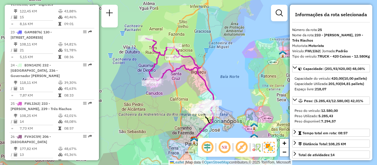
drag, startPoint x: 187, startPoint y: 84, endPoint x: 177, endPoint y: 92, distance: 12.7
click at [177, 92] on div "Janela de atendimento Grade de atendimento Capacidade Transportadoras Veículos …" at bounding box center [188, 82] width 377 height 165
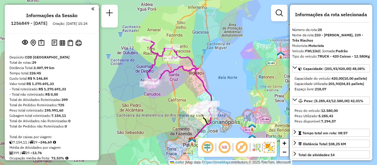
select select "**********"
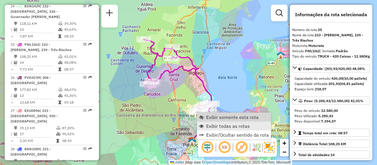
scroll to position [1062, 0]
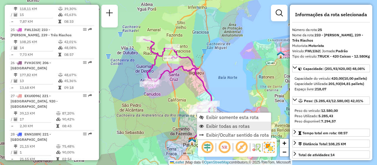
click at [218, 123] on span "Exibir todas as rotas" at bounding box center [228, 125] width 44 height 5
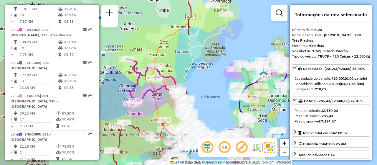
drag, startPoint x: 214, startPoint y: 64, endPoint x: 205, endPoint y: 90, distance: 27.6
click at [205, 90] on div "Janela de atendimento Grade de atendimento Capacidade Transportadoras Veículos …" at bounding box center [188, 82] width 377 height 165
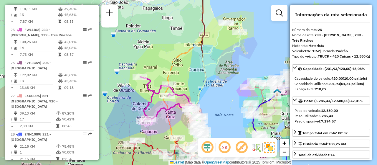
drag, startPoint x: 217, startPoint y: 93, endPoint x: 232, endPoint y: 103, distance: 18.3
click at [232, 103] on div "Janela de atendimento Grade de atendimento Capacidade Transportadoras Veículos …" at bounding box center [188, 82] width 377 height 165
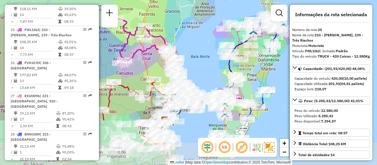
drag, startPoint x: 212, startPoint y: 104, endPoint x: 184, endPoint y: 43, distance: 66.8
click at [184, 43] on div "Janela de atendimento Grade de atendimento Capacidade Transportadoras Veículos …" at bounding box center [188, 82] width 377 height 165
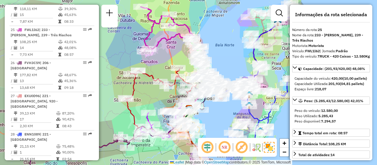
drag, startPoint x: 204, startPoint y: 74, endPoint x: 223, endPoint y: 64, distance: 22.0
click at [223, 64] on div "Janela de atendimento Grade de atendimento Capacidade Transportadoras Veículos …" at bounding box center [188, 82] width 377 height 165
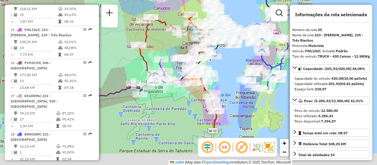
drag, startPoint x: 230, startPoint y: 116, endPoint x: 243, endPoint y: 62, distance: 54.7
click at [243, 62] on div "Janela de atendimento Grade de atendimento Capacidade Transportadoras Veículos …" at bounding box center [188, 82] width 377 height 165
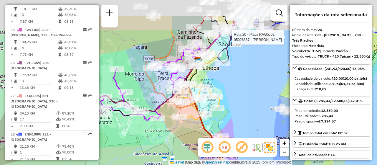
drag, startPoint x: 229, startPoint y: 49, endPoint x: 237, endPoint y: 105, distance: 56.8
click at [237, 105] on div "Rota 20 - Placa RAG5J02 05026887 - RENATA PEREIRA MARIN Janela de atendimento G…" at bounding box center [188, 82] width 377 height 165
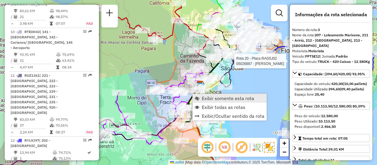
scroll to position [300, 0]
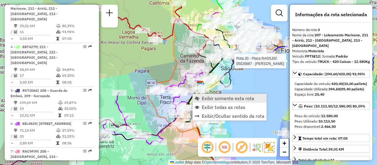
click at [218, 98] on span "Exibir somente esta rota" at bounding box center [228, 98] width 52 height 5
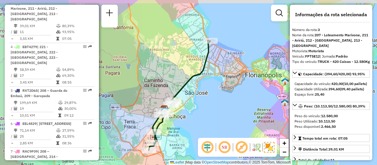
drag, startPoint x: 232, startPoint y: 96, endPoint x: 223, endPoint y: 109, distance: 15.8
click at [223, 109] on div "Janela de atendimento Grade de atendimento Capacidade Transportadoras Veículos …" at bounding box center [188, 82] width 377 height 165
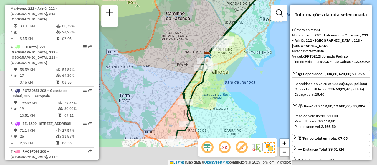
drag, startPoint x: 208, startPoint y: 111, endPoint x: 231, endPoint y: 83, distance: 36.8
click at [231, 83] on div "Janela de atendimento Grade de atendimento Capacidade Transportadoras Veículos …" at bounding box center [188, 82] width 377 height 165
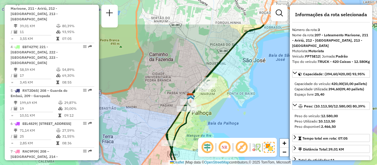
drag, startPoint x: 244, startPoint y: 96, endPoint x: 224, endPoint y: 143, distance: 51.3
click at [224, 143] on hb-router-mapa "Informações da Sessão 1256849 - [DATE] Criação: [DATE] 15:24 Depósito: CDD [GEO…" at bounding box center [188, 82] width 377 height 165
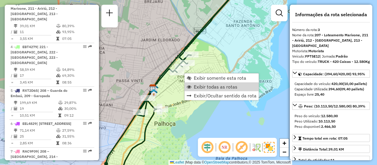
drag, startPoint x: 204, startPoint y: 85, endPoint x: 257, endPoint y: 11, distance: 91.3
click at [204, 85] on span "Exibir todas as rotas" at bounding box center [216, 86] width 44 height 5
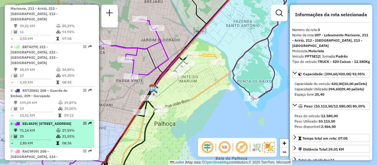
click at [85, 121] on div at bounding box center [83, 123] width 18 height 4
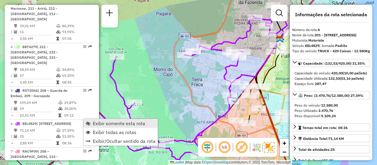
click at [132, 125] on span "Exibir somente esta rota" at bounding box center [119, 123] width 52 height 5
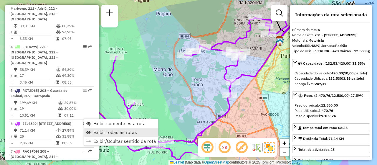
click at [106, 131] on span "Exibir todas as rotas" at bounding box center [115, 131] width 44 height 5
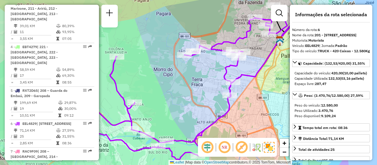
drag, startPoint x: 106, startPoint y: 131, endPoint x: 212, endPoint y: 104, distance: 109.3
click at [106, 131] on span "Exibir todas as rotas" at bounding box center [115, 131] width 44 height 5
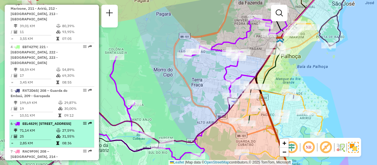
drag, startPoint x: 86, startPoint y: 117, endPoint x: 82, endPoint y: 118, distance: 4.4
select select "**********"
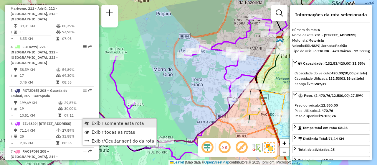
click at [85, 119] on link "Exibir somente esta rota" at bounding box center [119, 122] width 74 height 9
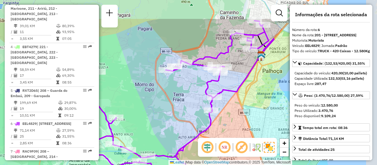
drag, startPoint x: 207, startPoint y: 69, endPoint x: 193, endPoint y: 105, distance: 38.9
click at [193, 105] on div "Janela de atendimento Grade de atendimento Capacidade Transportadoras Veículos …" at bounding box center [188, 82] width 377 height 165
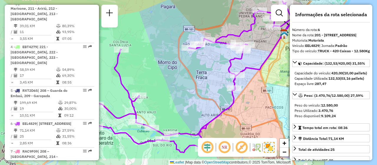
drag, startPoint x: 180, startPoint y: 110, endPoint x: 203, endPoint y: 87, distance: 33.1
click at [203, 87] on div "Janela de atendimento Grade de atendimento Capacidade Transportadoras Veículos …" at bounding box center [188, 82] width 377 height 165
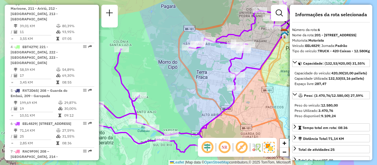
click at [203, 87] on div "Janela de atendimento Grade de atendimento Capacidade Transportadoras Veículos …" at bounding box center [188, 82] width 377 height 165
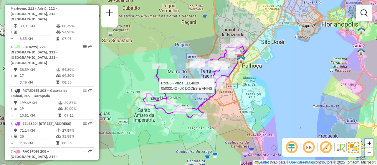
select select "**********"
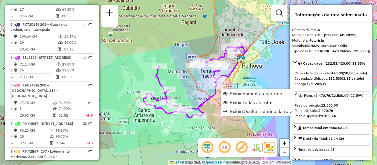
scroll to position [409, 0]
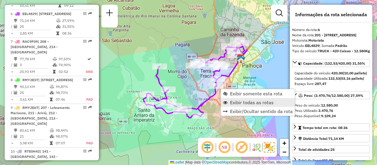
click at [237, 104] on span "Exibir todas as rotas" at bounding box center [252, 102] width 44 height 5
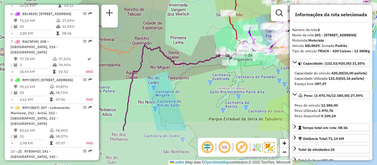
drag, startPoint x: 229, startPoint y: 117, endPoint x: 265, endPoint y: 67, distance: 61.9
click at [265, 67] on div "Janela de atendimento Grade de atendimento Capacidade Transportadoras Veículos …" at bounding box center [188, 82] width 377 height 165
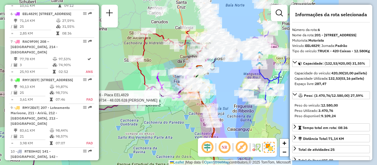
drag, startPoint x: 248, startPoint y: 81, endPoint x: 157, endPoint y: 125, distance: 101.6
click at [157, 125] on div "Rota 6 - Placa EEL4829 05039734 - 48.026.628 KEILA MORALES TRINDADE Janela de a…" at bounding box center [188, 82] width 377 height 165
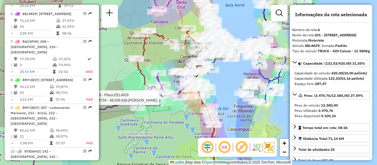
click at [230, 79] on div "Rota 6 - Placa EEL4829 05039734 - 48.026.628 KEILA MORALES TRINDADE Janela de a…" at bounding box center [188, 82] width 377 height 165
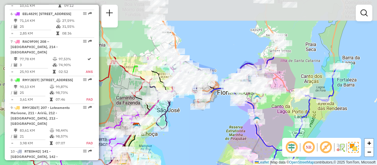
drag, startPoint x: 221, startPoint y: 63, endPoint x: 199, endPoint y: 135, distance: 76.0
click at [199, 135] on div "Janela de atendimento Grade de atendimento Capacidade Transportadoras Veículos …" at bounding box center [188, 82] width 377 height 165
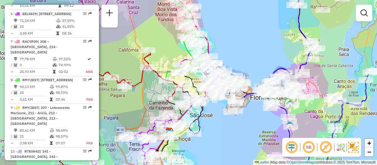
drag, startPoint x: 197, startPoint y: 122, endPoint x: 230, endPoint y: 127, distance: 33.6
click at [230, 127] on div "Janela de atendimento Grade de atendimento Capacidade Transportadoras Veículos …" at bounding box center [188, 82] width 377 height 165
drag, startPoint x: 226, startPoint y: 135, endPoint x: 247, endPoint y: 130, distance: 21.3
click at [247, 130] on div "Janela de atendimento Grade de atendimento Capacidade Transportadoras Veículos …" at bounding box center [188, 82] width 377 height 165
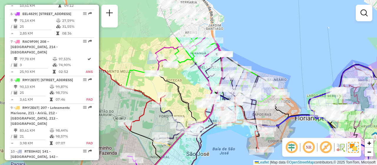
drag, startPoint x: 242, startPoint y: 114, endPoint x: 236, endPoint y: 169, distance: 55.4
click at [236, 164] on html "Aguarde... Pop-up bloqueado! Seu navegador bloqueou automáticamente a abertura …" at bounding box center [188, 82] width 377 height 165
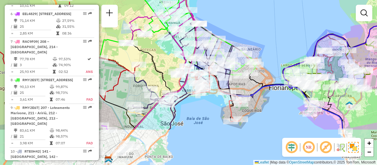
drag, startPoint x: 173, startPoint y: 160, endPoint x: 207, endPoint y: 108, distance: 62.0
click at [207, 108] on div "Janela de atendimento Grade de atendimento Capacidade Transportadoras Veículos …" at bounding box center [188, 82] width 377 height 165
